Goal: Information Seeking & Learning: Learn about a topic

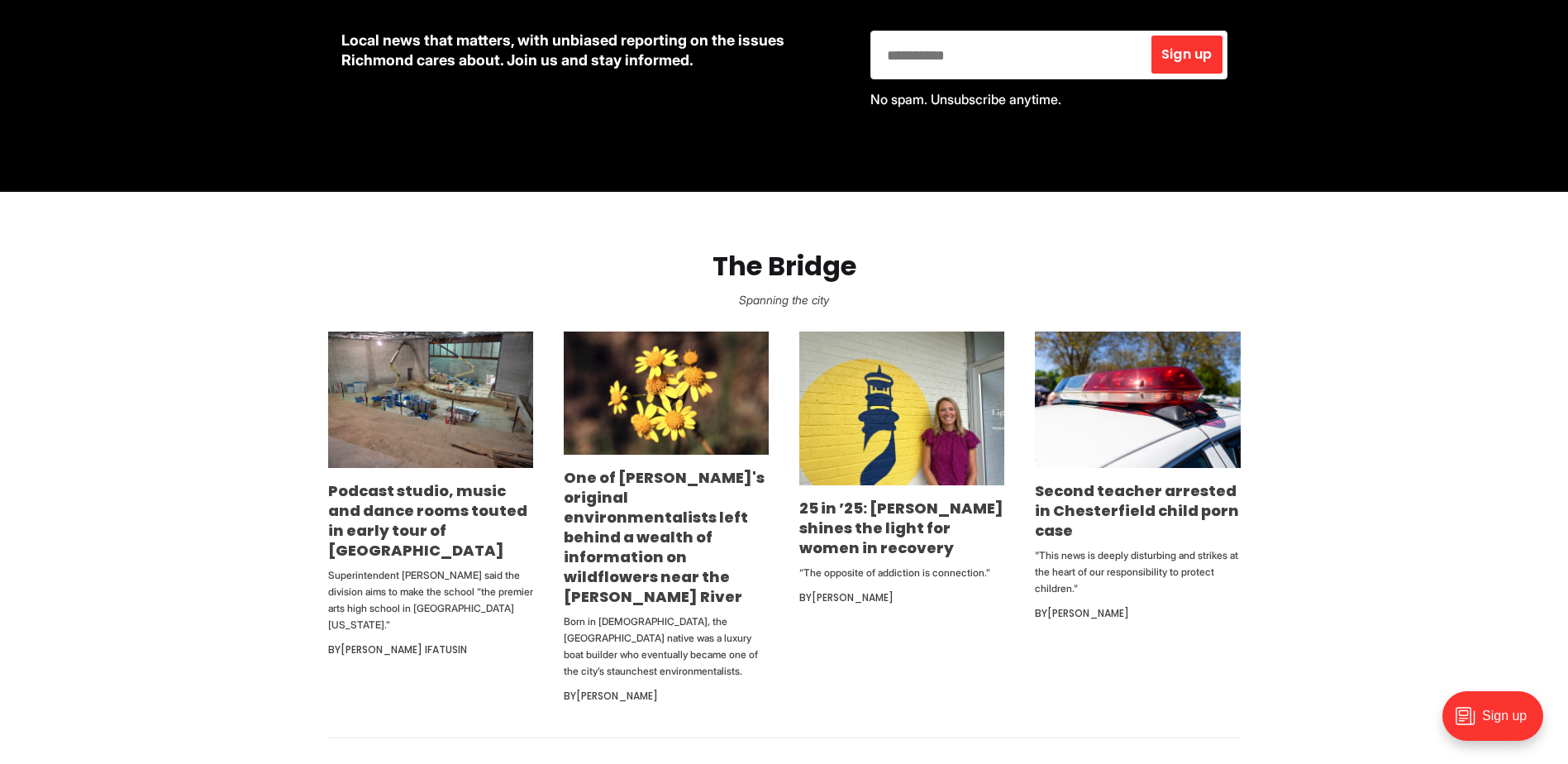
scroll to position [827, 0]
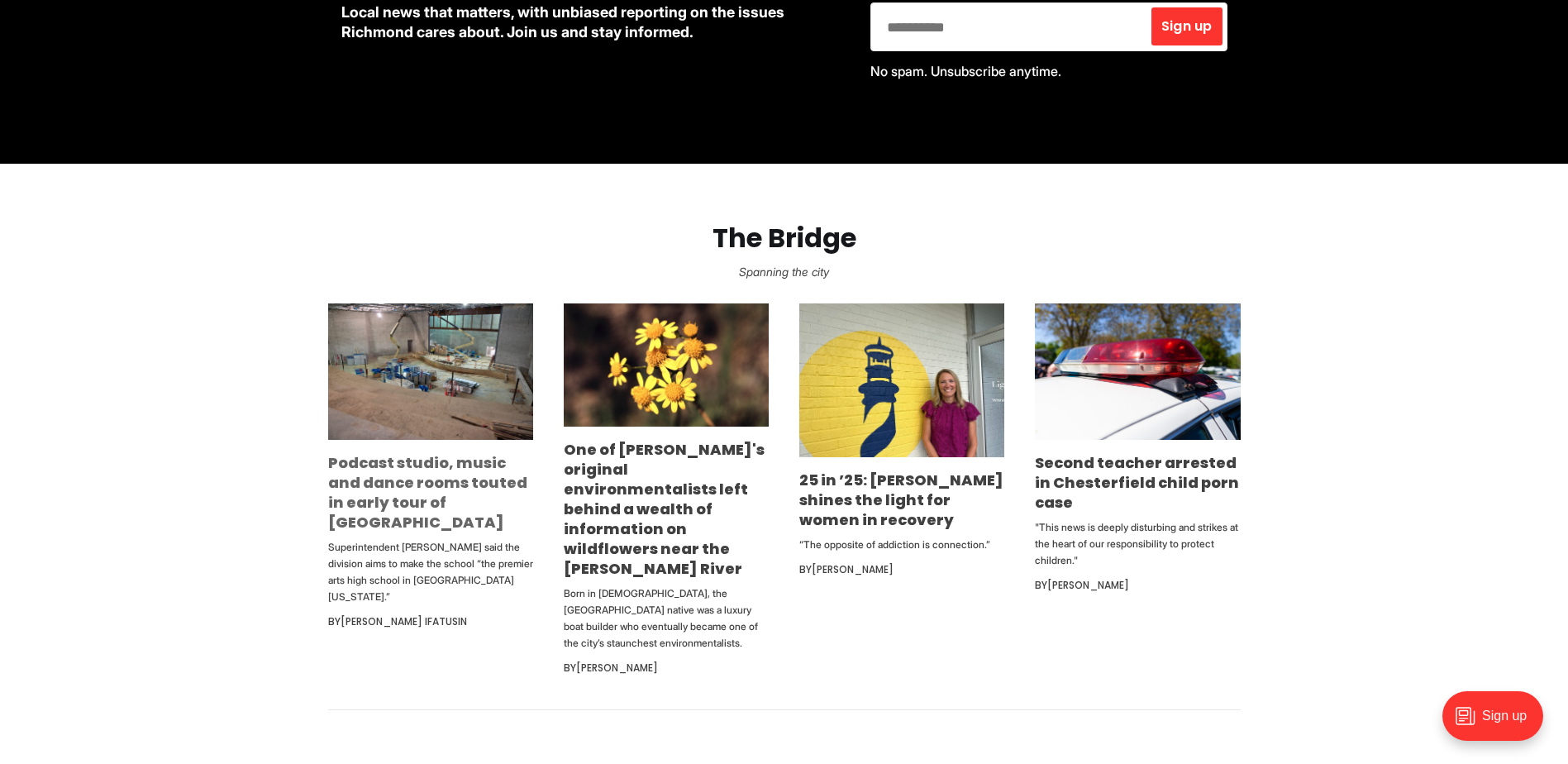
click at [456, 524] on link "Podcast studio, music and dance rooms touted in early tour of [GEOGRAPHIC_DATA]" at bounding box center [427, 492] width 199 height 80
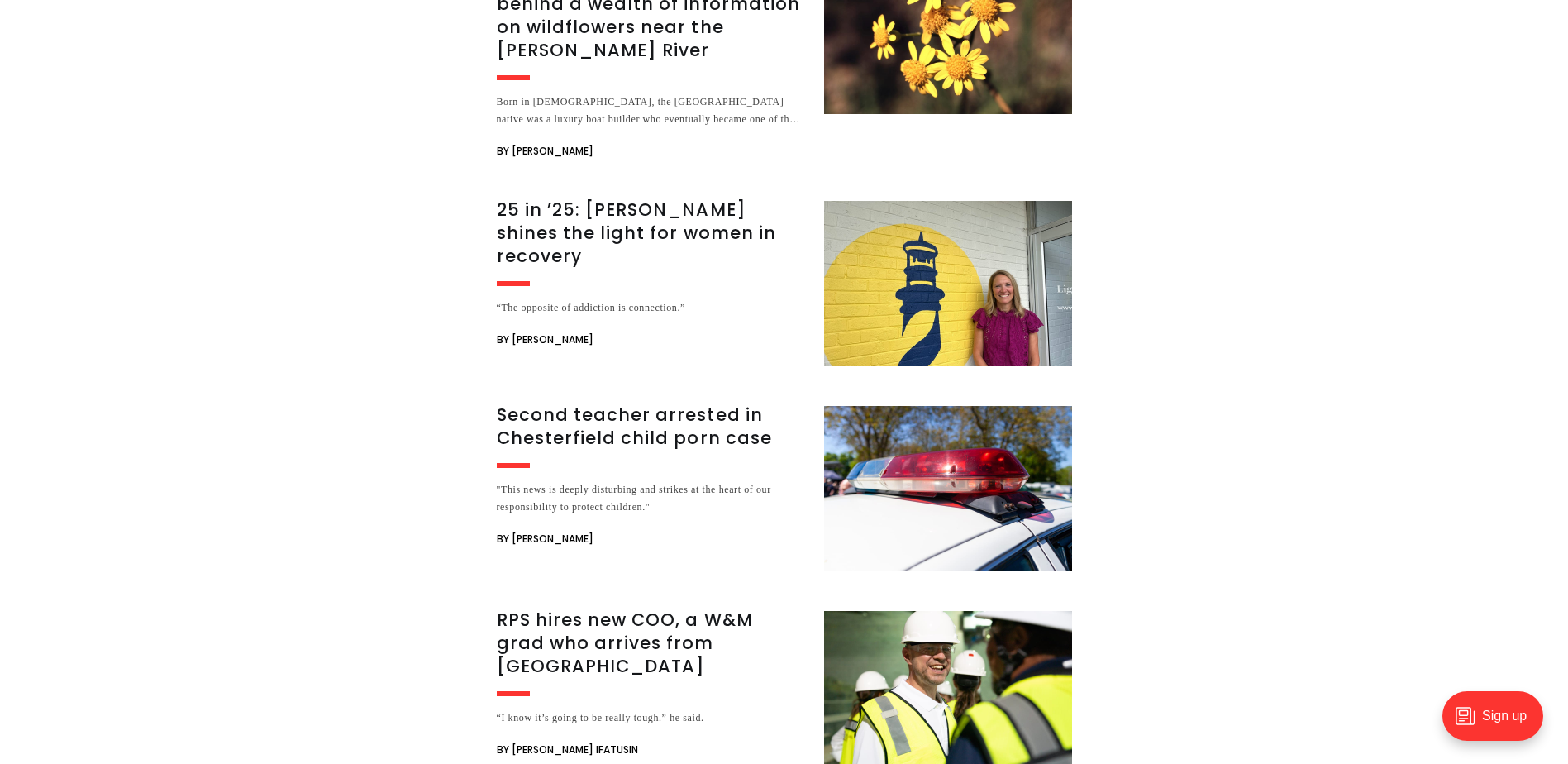
scroll to position [3638, 0]
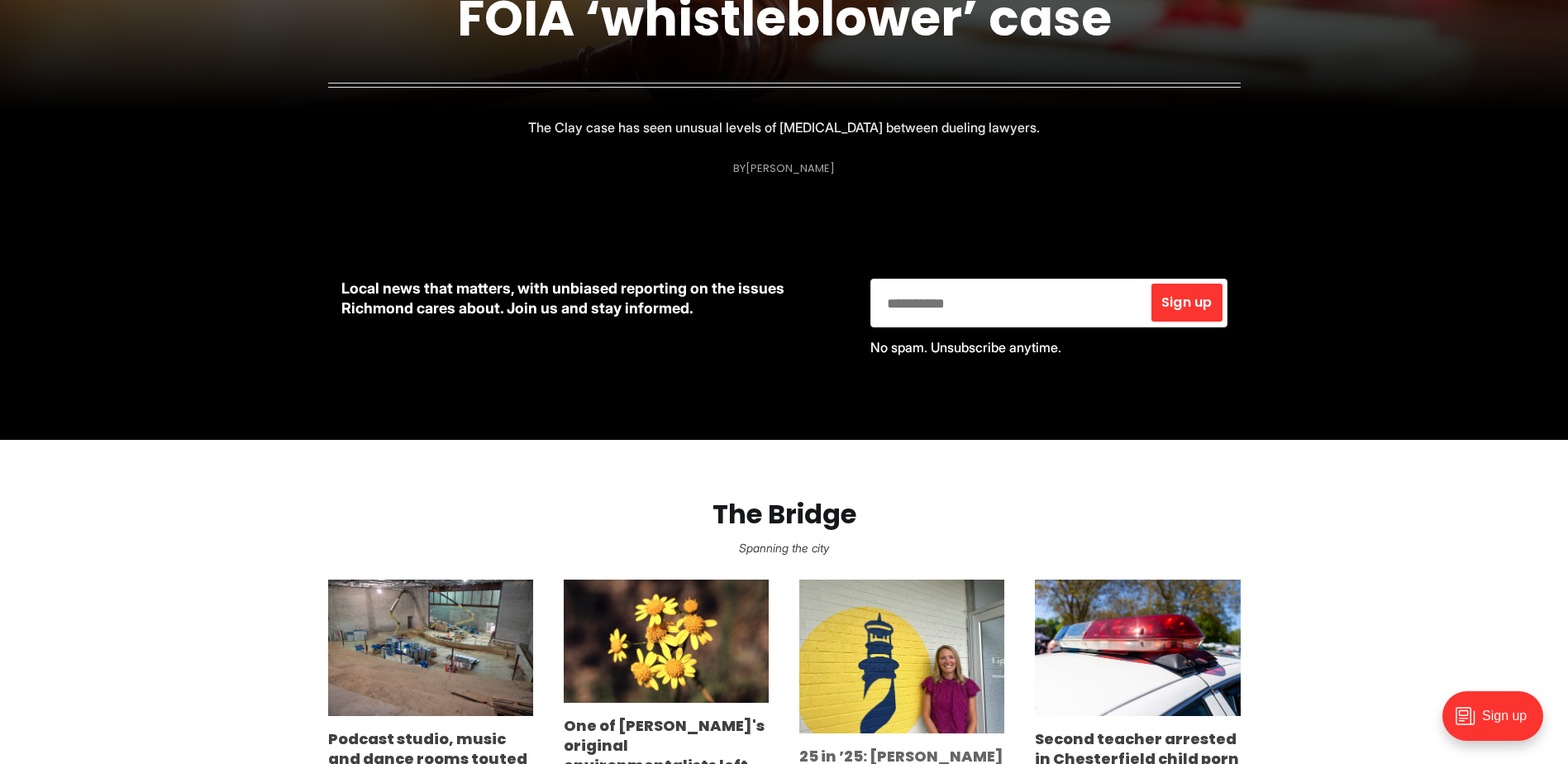
scroll to position [744, 0]
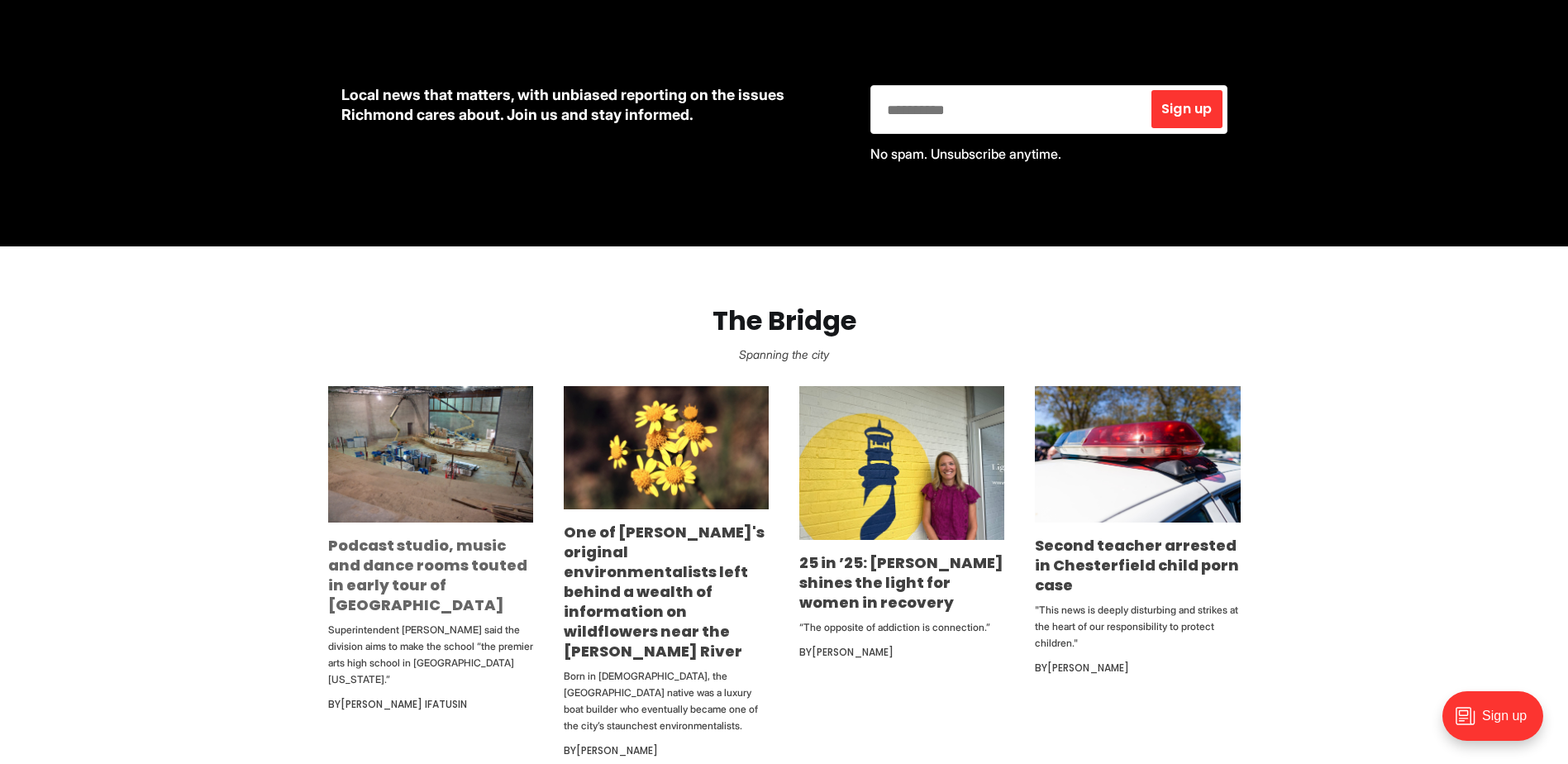
click at [431, 576] on link "Podcast studio, music and dance rooms touted in early tour of [GEOGRAPHIC_DATA]" at bounding box center [427, 575] width 199 height 80
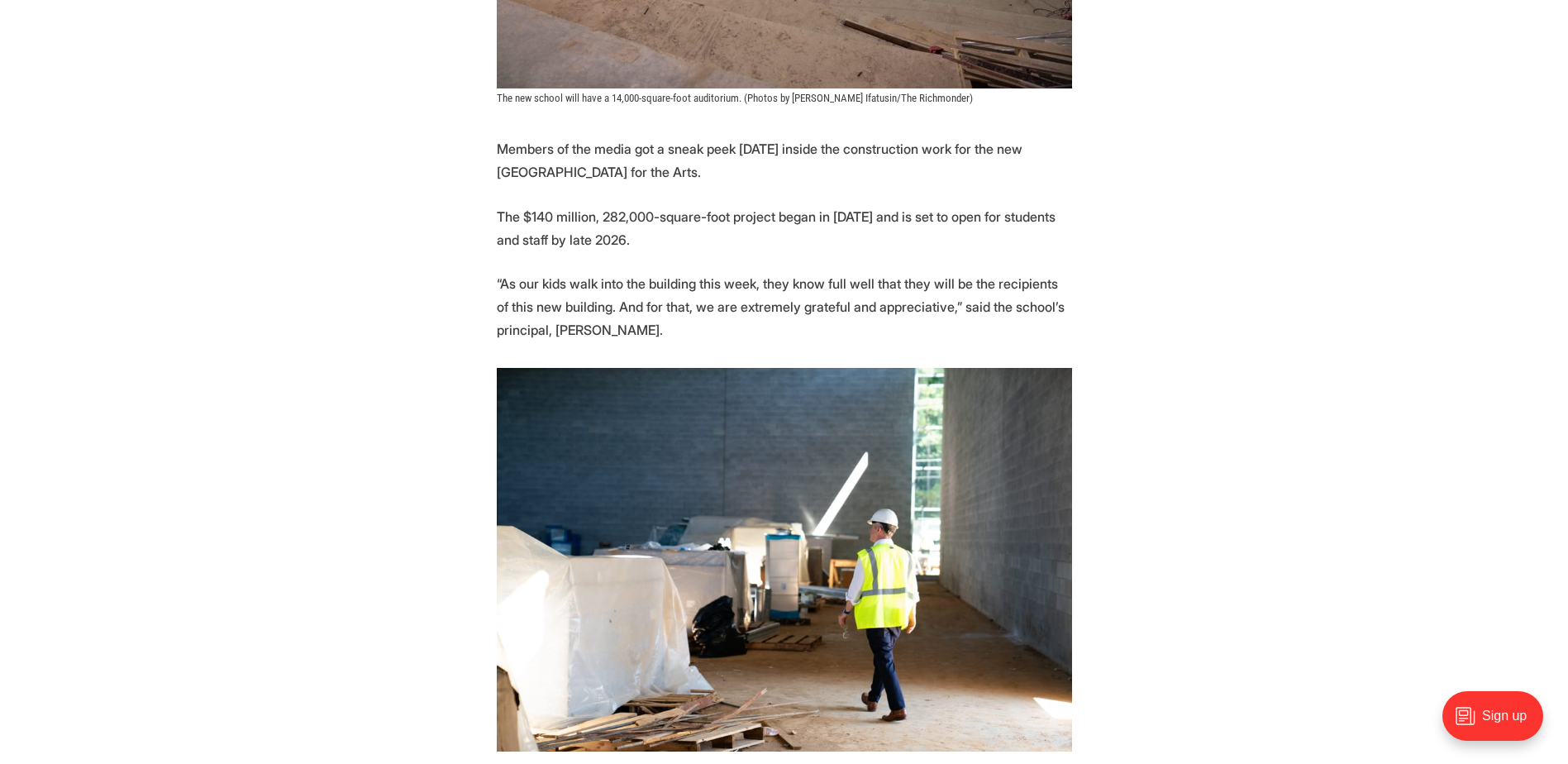
scroll to position [909, 0]
